Goal: Information Seeking & Learning: Learn about a topic

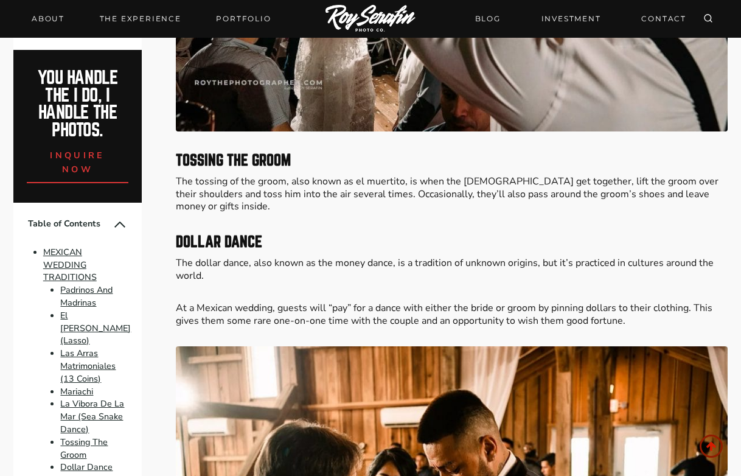
scroll to position [3347, 0]
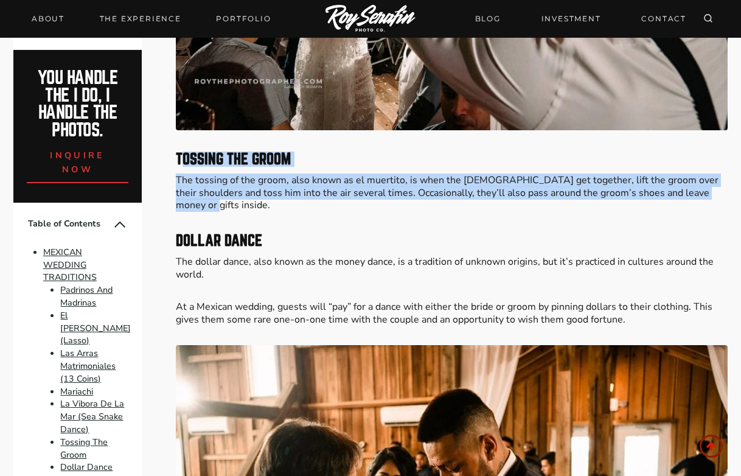
drag, startPoint x: 714, startPoint y: 179, endPoint x: 182, endPoint y: 148, distance: 532.6
click at [182, 148] on div "Please Share: Mexican wedding reception traditions are some of the most elabora…" at bounding box center [452, 399] width 552 height 6575
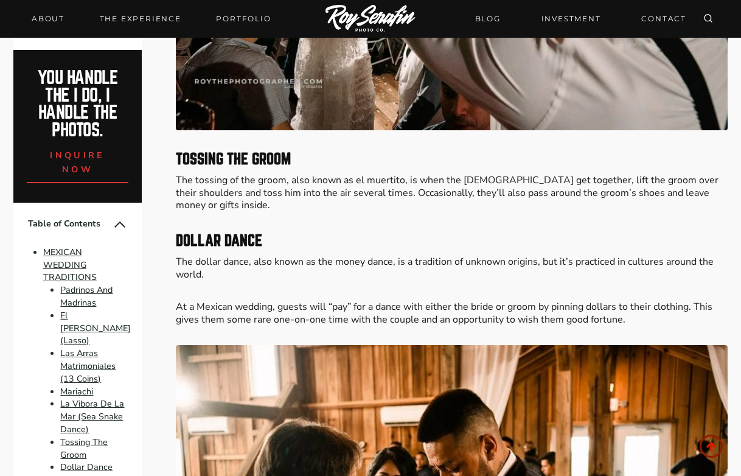
click at [178, 151] on strong "Tossing The Groom" at bounding box center [233, 158] width 115 height 15
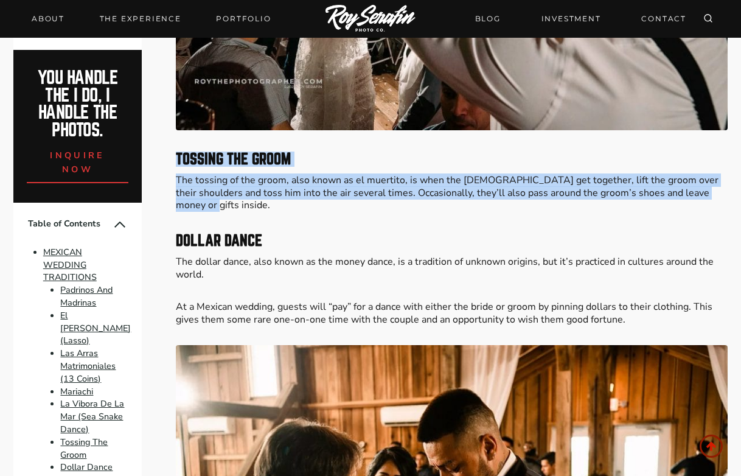
drag, startPoint x: 170, startPoint y: 145, endPoint x: 717, endPoint y: 181, distance: 548.0
click at [717, 181] on p "The tossing of the groom, also known as el muertito, is when the [DEMOGRAPHIC_D…" at bounding box center [452, 193] width 552 height 38
drag, startPoint x: 717, startPoint y: 181, endPoint x: 178, endPoint y: 147, distance: 540.0
click at [178, 147] on div "Please Share: Mexican wedding reception traditions are some of the most elabora…" at bounding box center [452, 399] width 552 height 6575
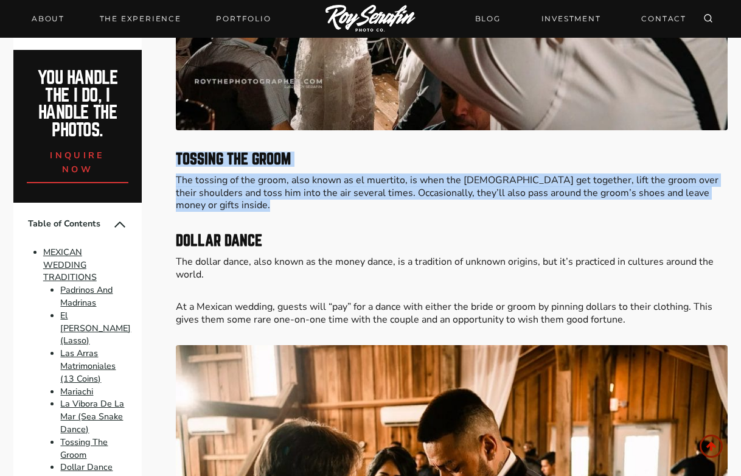
click at [178, 151] on strong "Tossing The Groom" at bounding box center [233, 158] width 115 height 15
drag, startPoint x: 178, startPoint y: 147, endPoint x: 717, endPoint y: 178, distance: 539.8
click at [717, 178] on div "Please Share: Mexican wedding reception traditions are some of the most elabora…" at bounding box center [452, 399] width 552 height 6575
click at [717, 178] on p "The tossing of the groom, also known as el muertito, is when the [DEMOGRAPHIC_D…" at bounding box center [452, 193] width 552 height 38
drag, startPoint x: 717, startPoint y: 178, endPoint x: 170, endPoint y: 139, distance: 548.2
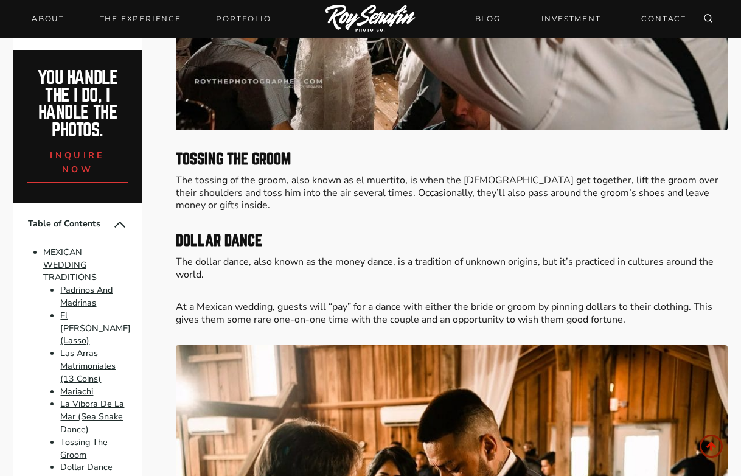
click at [504, 255] on p "The dollar dance, also known as the money dance, is a tradition of unknown orig…" at bounding box center [452, 268] width 552 height 26
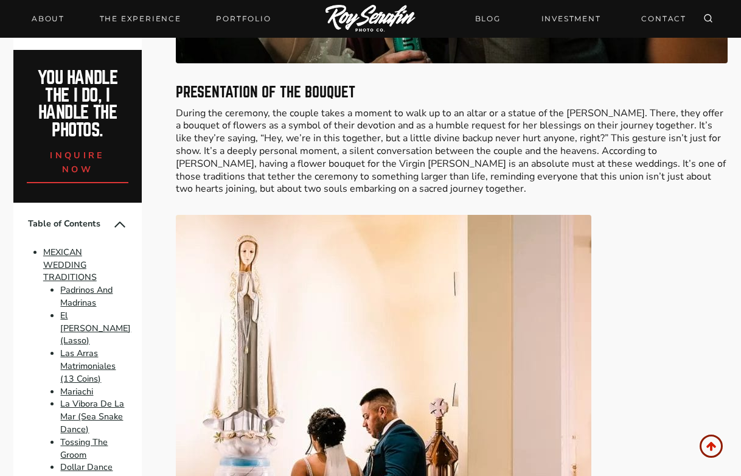
scroll to position [4505, 0]
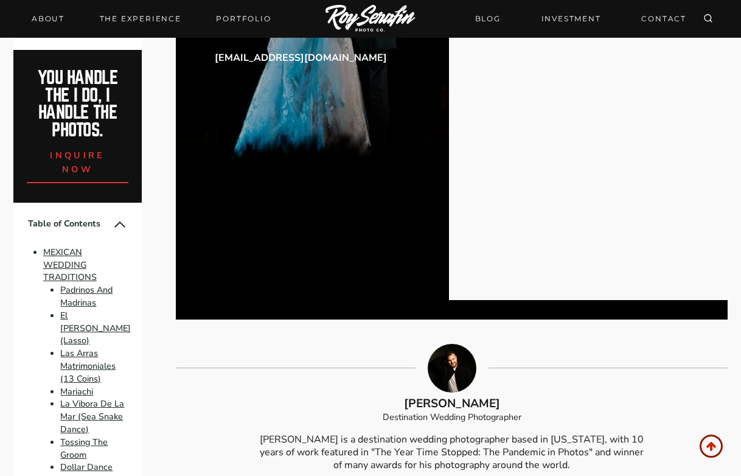
scroll to position [6962, 0]
